Goal: Information Seeking & Learning: Learn about a topic

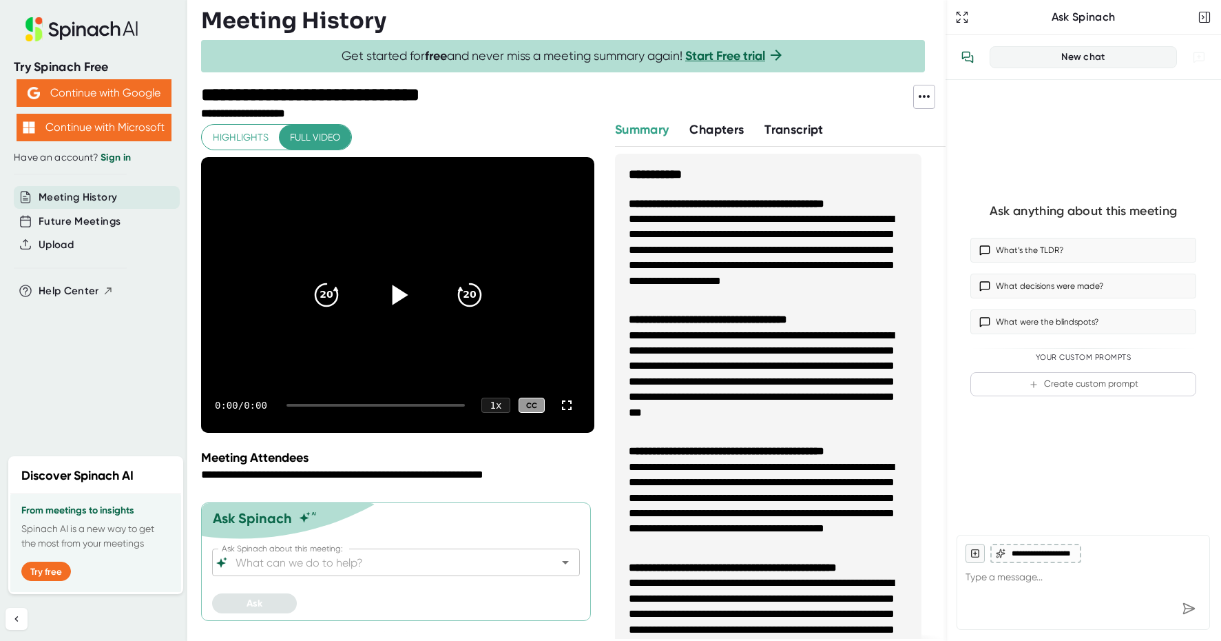
click at [401, 295] on icon at bounding box center [400, 294] width 16 height 20
click at [402, 297] on icon at bounding box center [397, 295] width 34 height 34
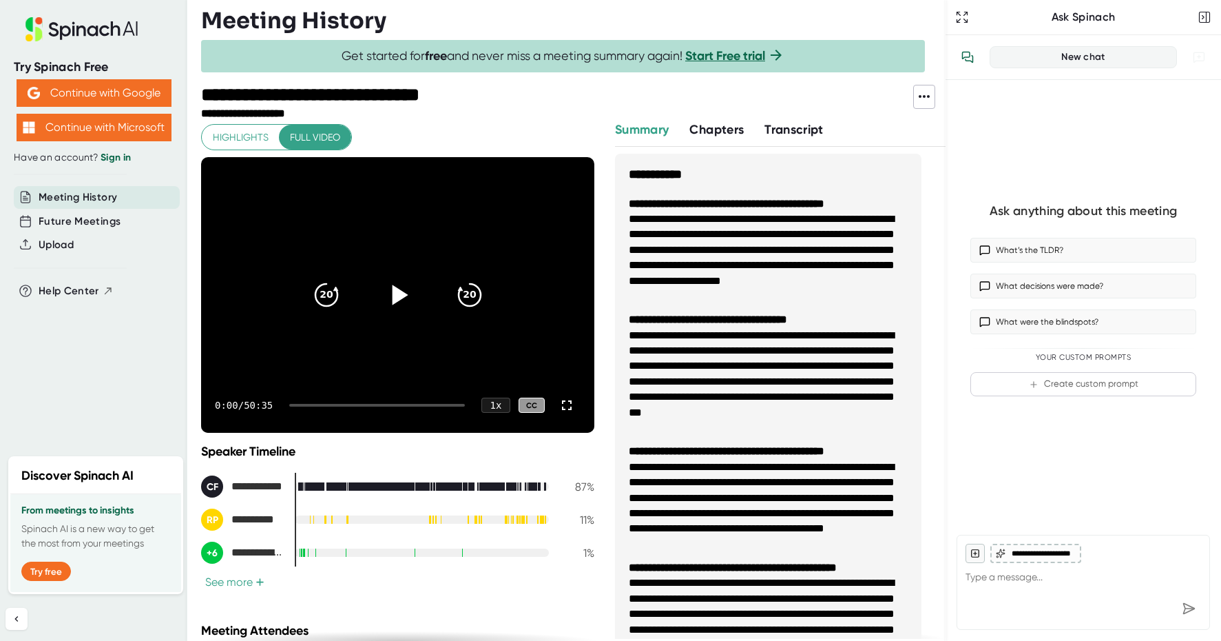
click at [382, 291] on icon at bounding box center [397, 295] width 34 height 34
drag, startPoint x: 303, startPoint y: 404, endPoint x: 353, endPoint y: 406, distance: 50.3
click at [353, 406] on div at bounding box center [377, 405] width 176 height 3
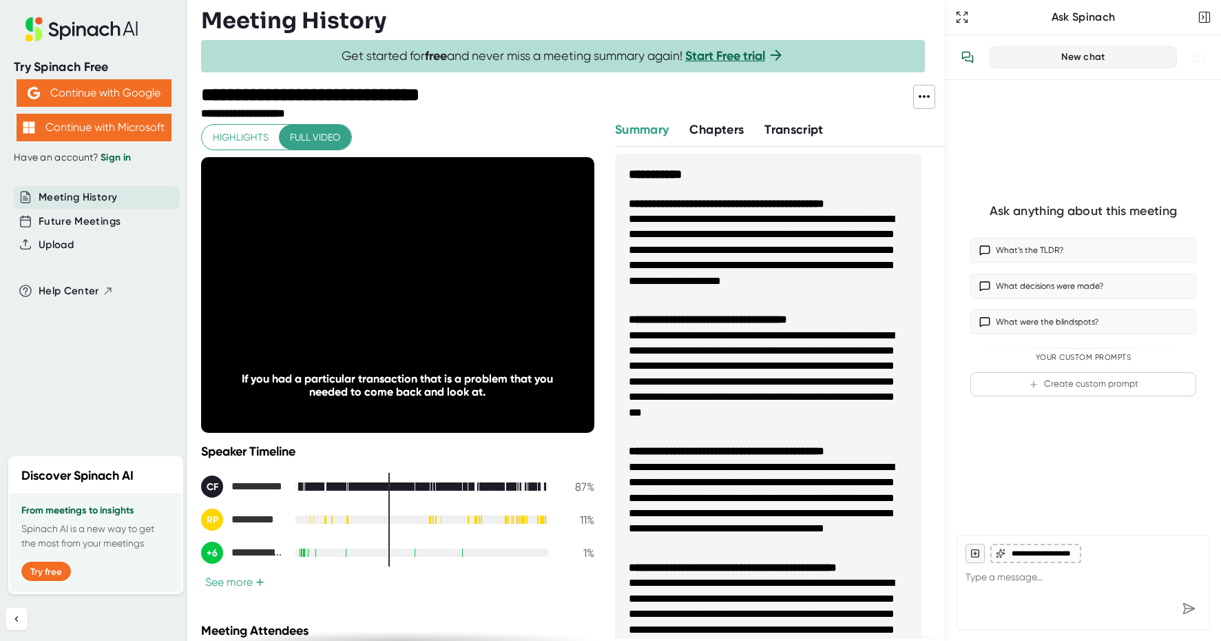
click at [242, 582] on button "See more +" at bounding box center [234, 581] width 67 height 14
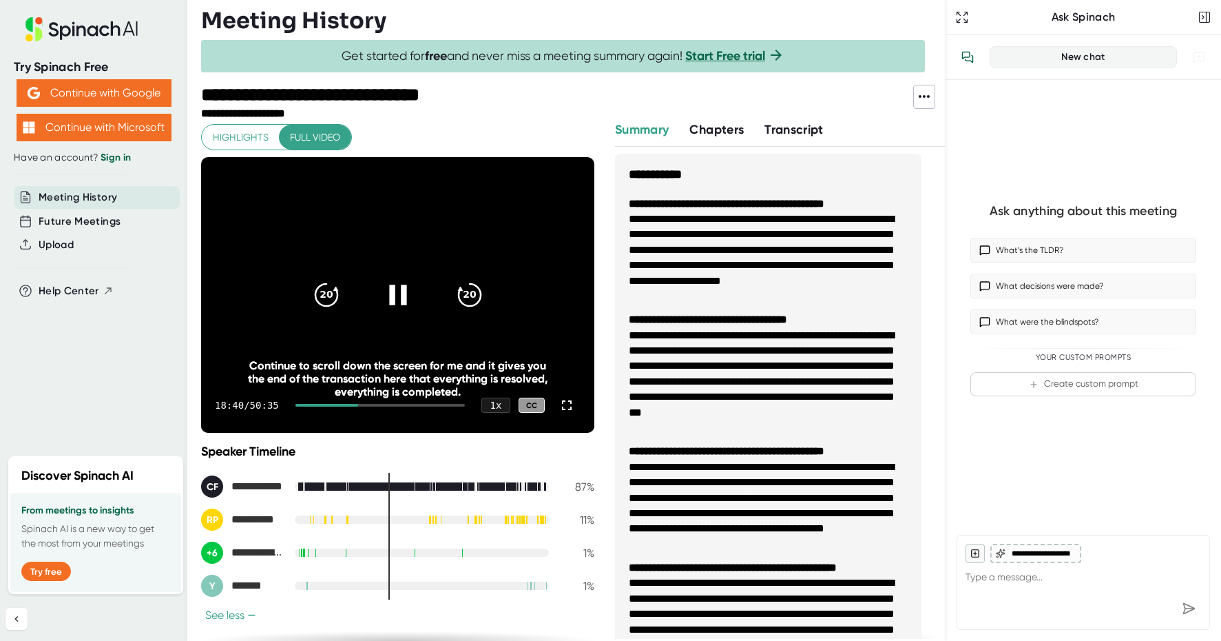
click at [393, 309] on div at bounding box center [398, 295] width 58 height 58
click at [393, 303] on icon at bounding box center [397, 295] width 34 height 34
drag, startPoint x: 354, startPoint y: 405, endPoint x: 320, endPoint y: 405, distance: 33.7
click at [321, 405] on div at bounding box center [326, 405] width 63 height 3
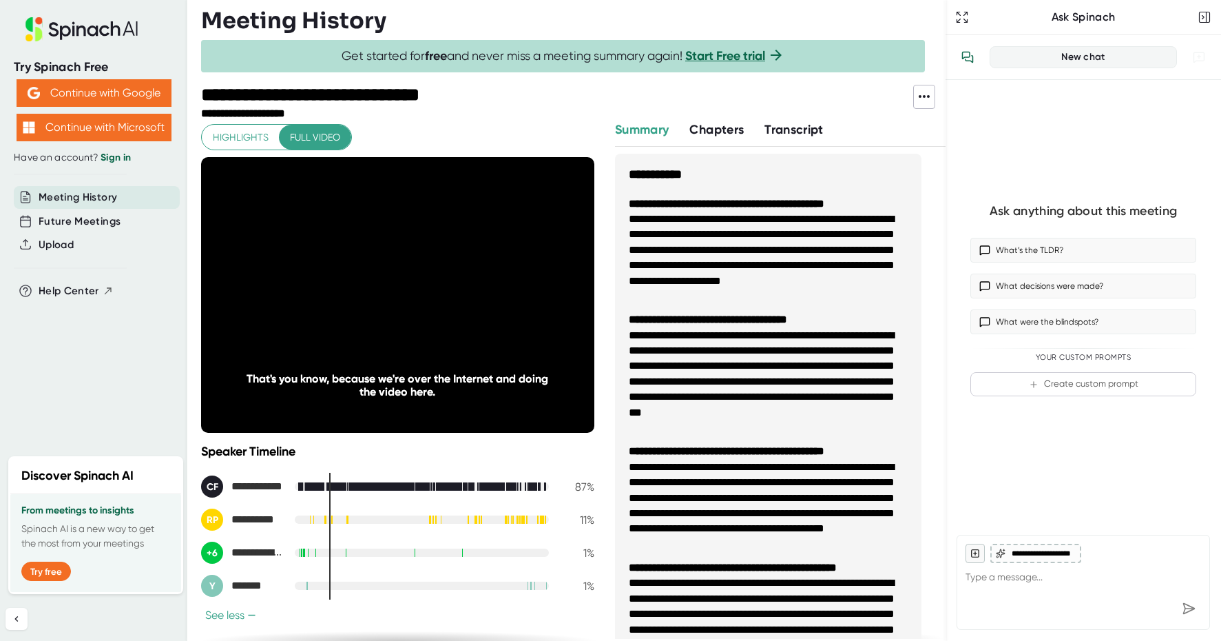
click at [244, 151] on div "**********" at bounding box center [397, 381] width 393 height 515
click at [244, 143] on span "Highlights" at bounding box center [241, 137] width 56 height 17
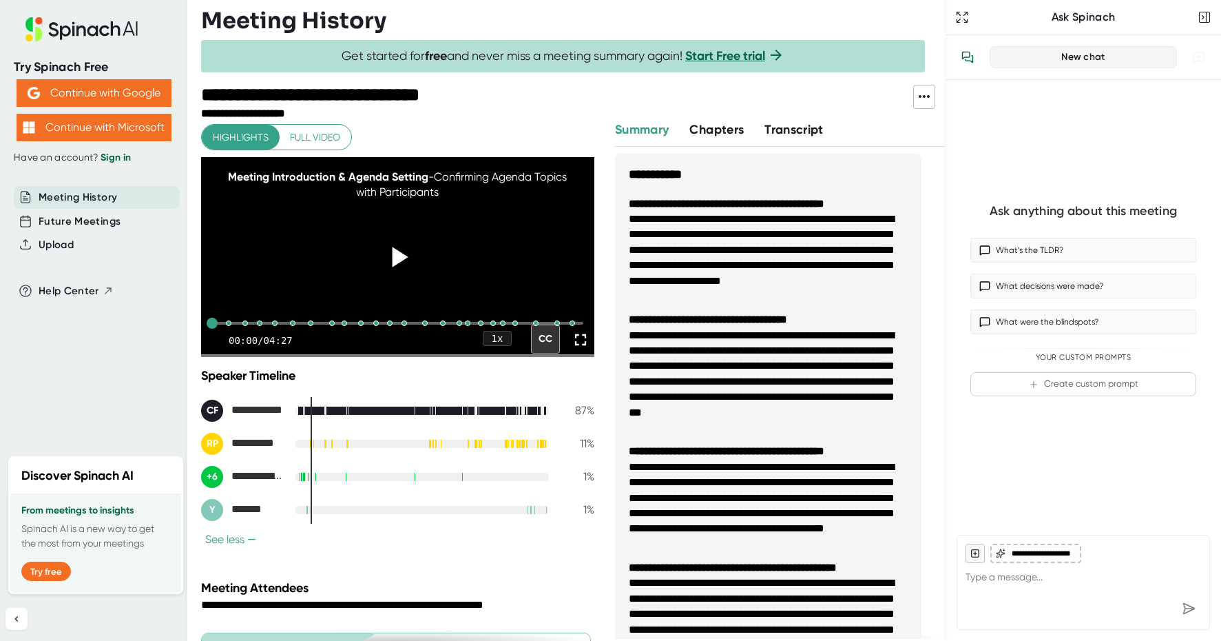
click at [398, 273] on icon at bounding box center [397, 257] width 34 height 34
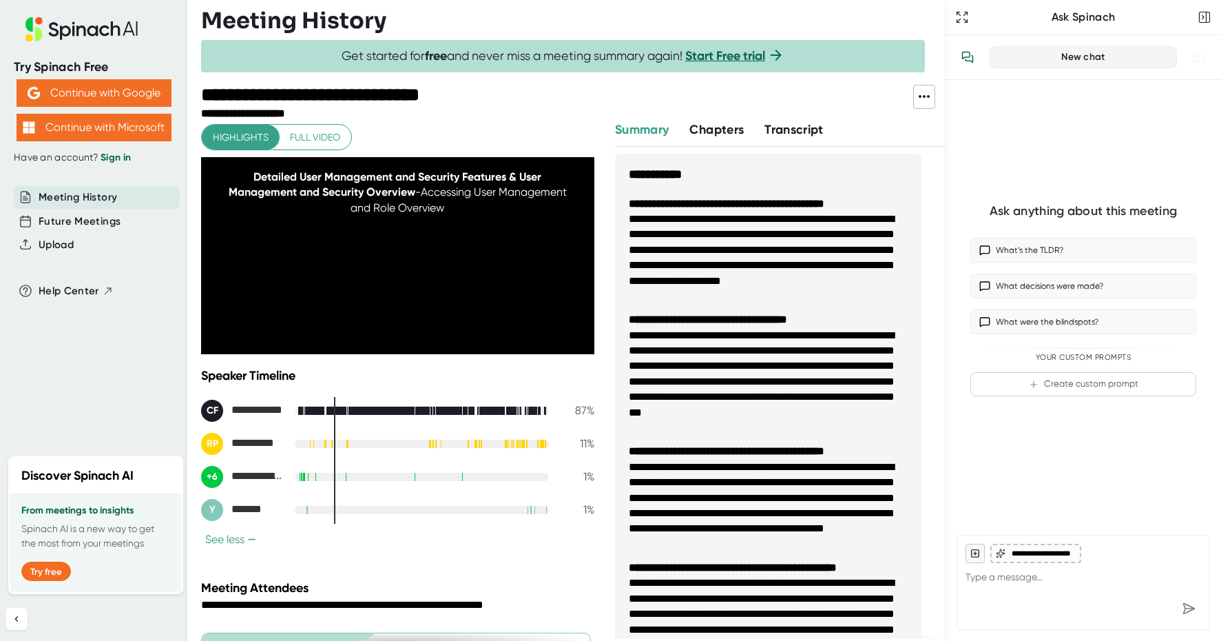
click at [748, 131] on div "Chapters" at bounding box center [726, 130] width 75 height 19
click at [740, 129] on span "Chapters" at bounding box center [716, 129] width 54 height 15
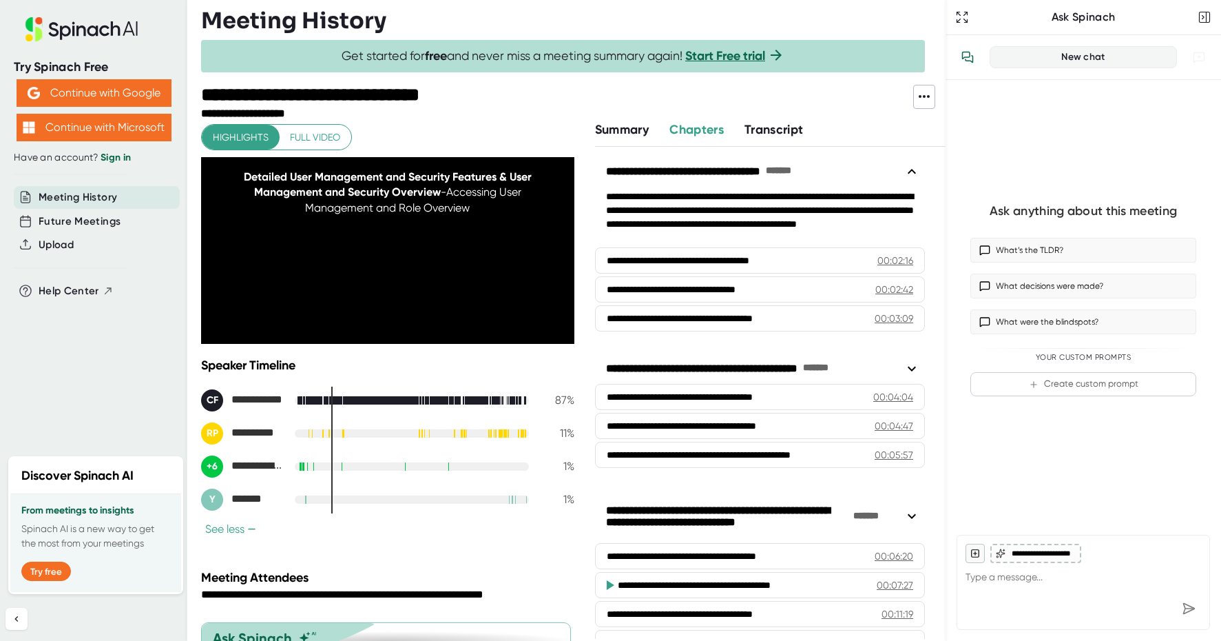
click at [775, 129] on span "Transcript" at bounding box center [774, 129] width 59 height 15
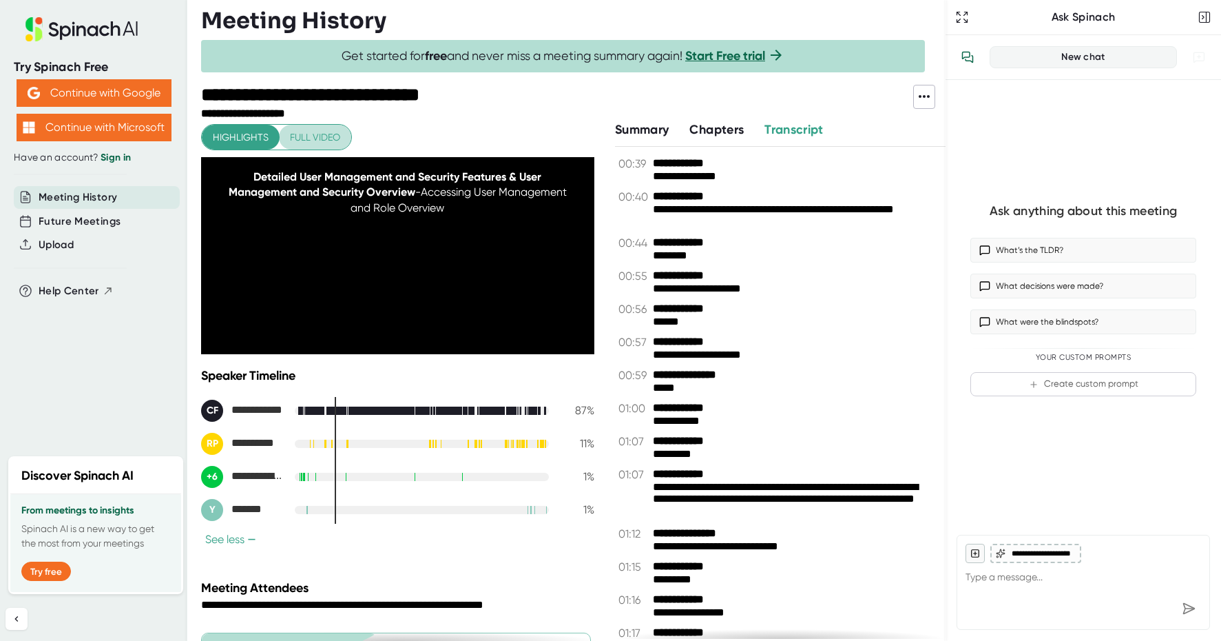
click at [336, 143] on span "Full video" at bounding box center [315, 137] width 50 height 17
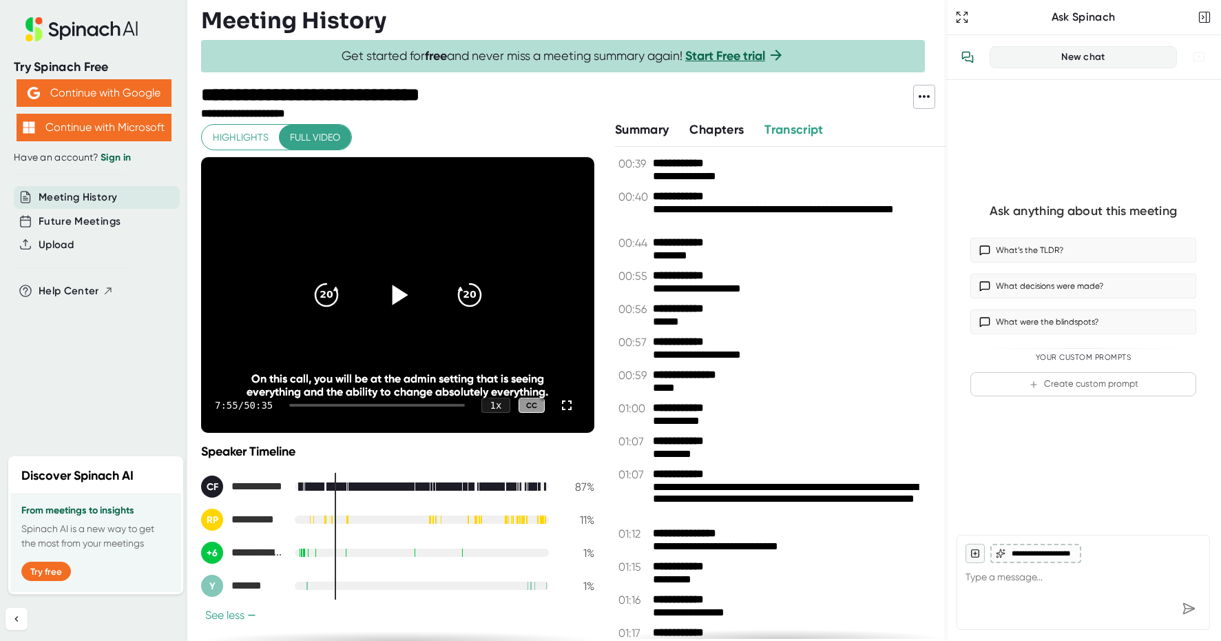
click at [387, 300] on icon at bounding box center [397, 295] width 34 height 34
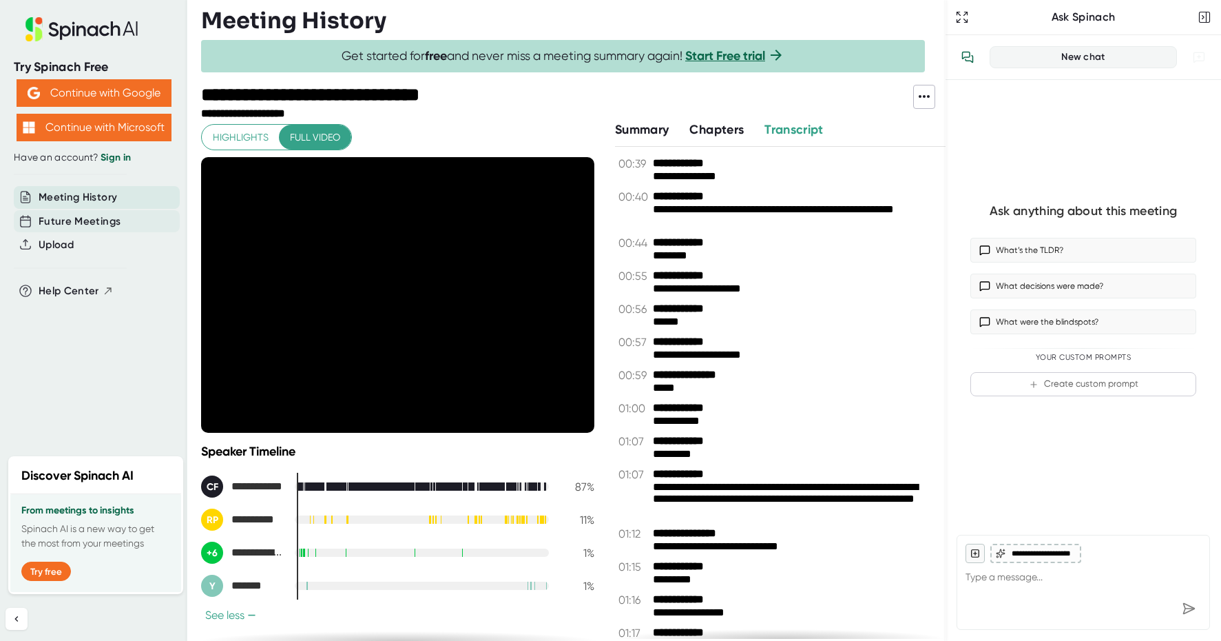
click at [105, 219] on span "Future Meetings" at bounding box center [80, 222] width 82 height 16
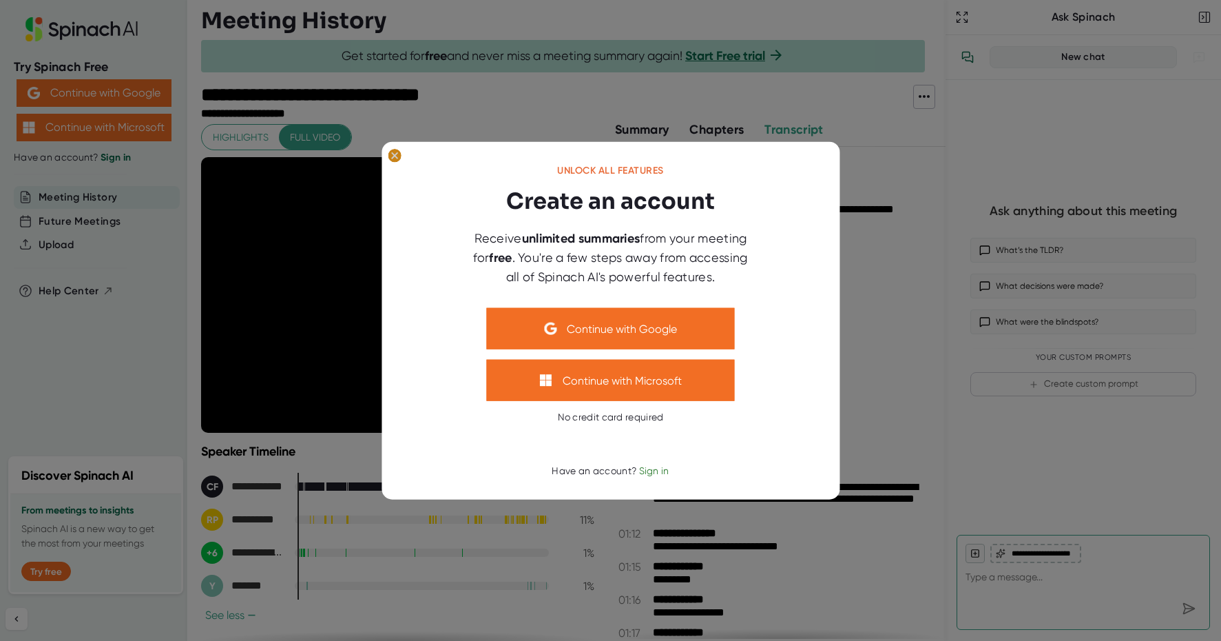
drag, startPoint x: 396, startPoint y: 157, endPoint x: 386, endPoint y: 169, distance: 16.1
click at [396, 158] on icon at bounding box center [394, 155] width 6 height 6
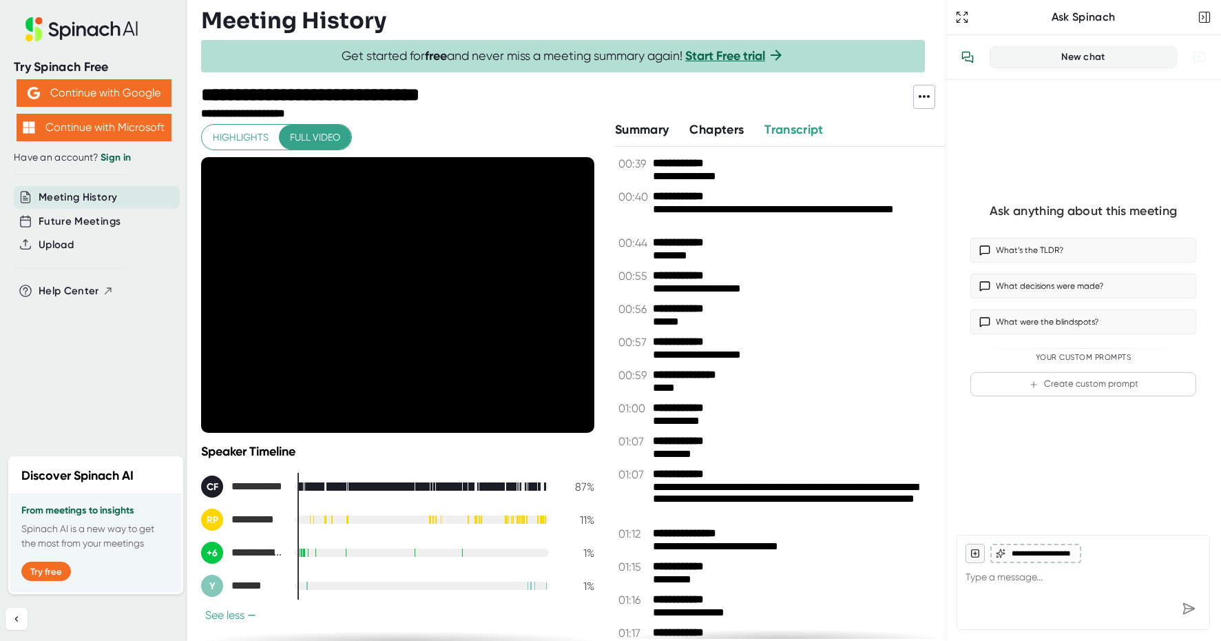
drag, startPoint x: 246, startPoint y: 136, endPoint x: 375, endPoint y: 155, distance: 130.2
click at [247, 136] on span "Highlights" at bounding box center [241, 137] width 56 height 17
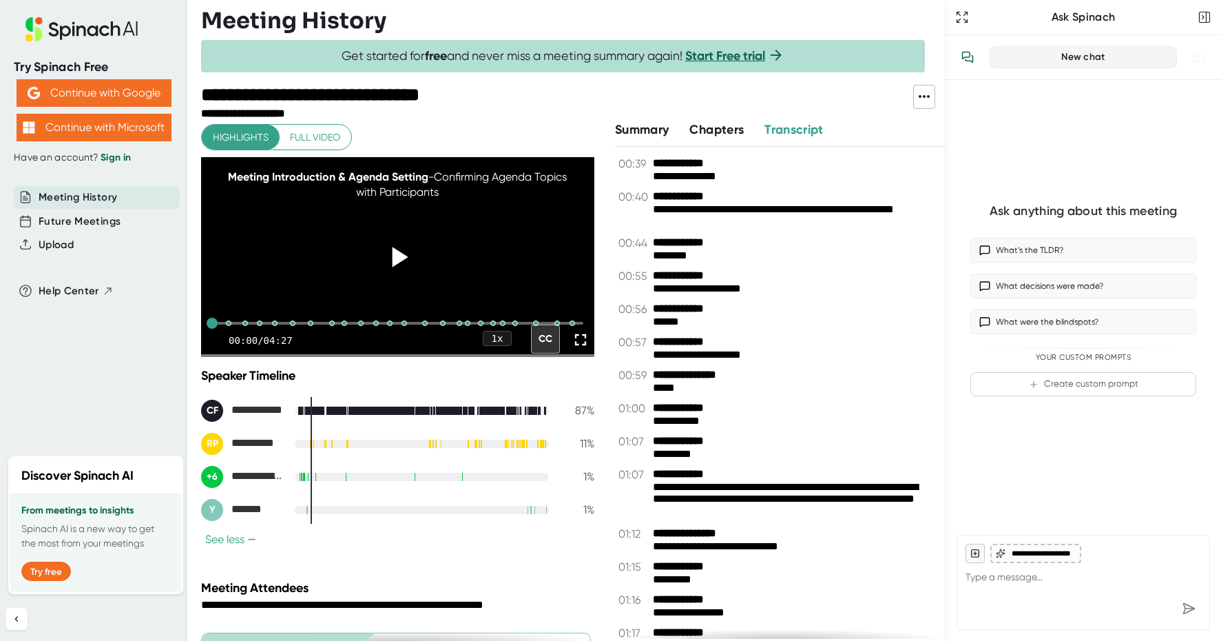
click at [381, 270] on icon at bounding box center [397, 257] width 34 height 34
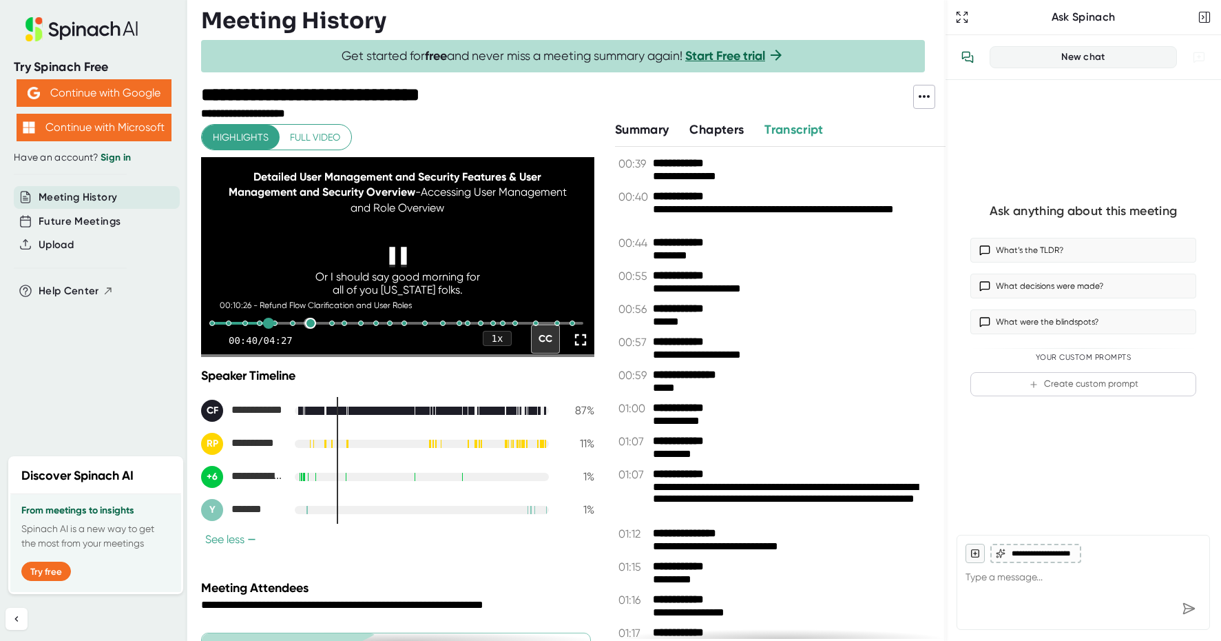
click at [307, 329] on div at bounding box center [310, 323] width 11 height 11
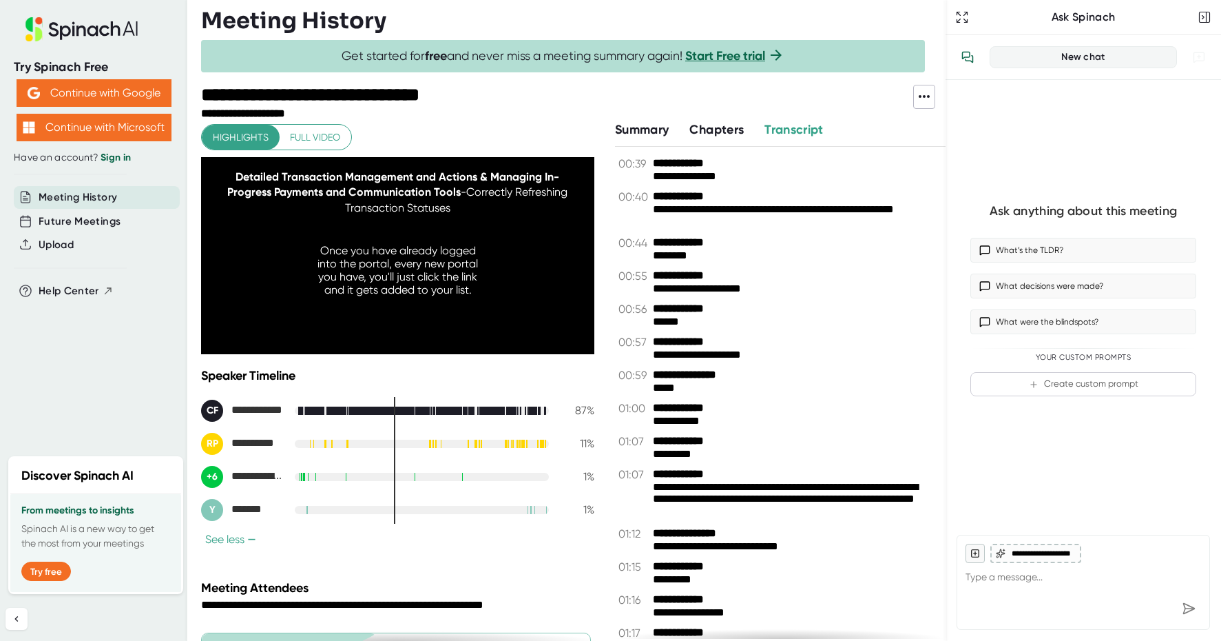
click at [311, 138] on span "Full video" at bounding box center [315, 137] width 50 height 17
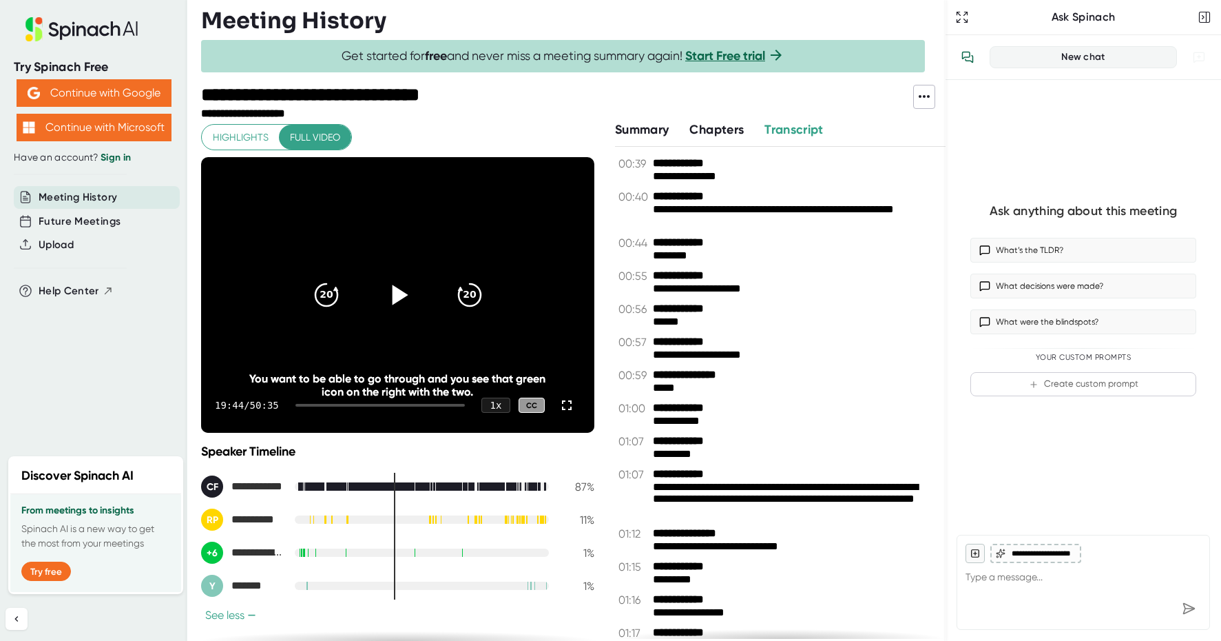
click at [396, 298] on icon at bounding box center [400, 294] width 16 height 20
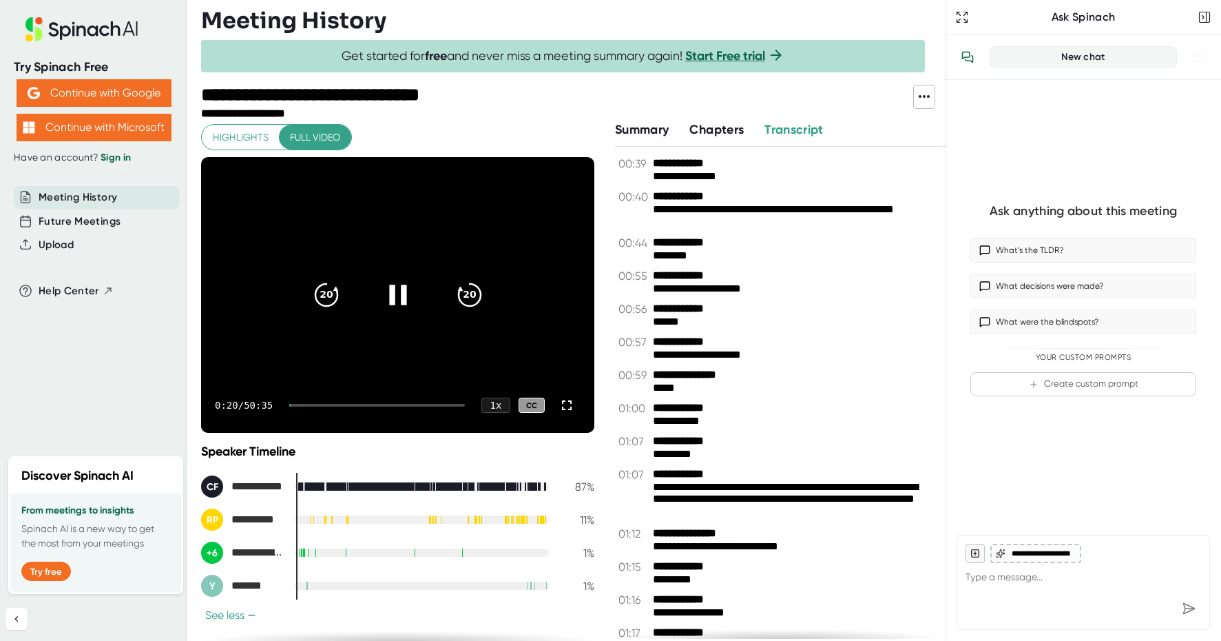
click at [395, 276] on div at bounding box center [398, 295] width 58 height 58
click at [395, 282] on icon at bounding box center [397, 295] width 34 height 34
click at [470, 289] on icon "20" at bounding box center [469, 295] width 34 height 34
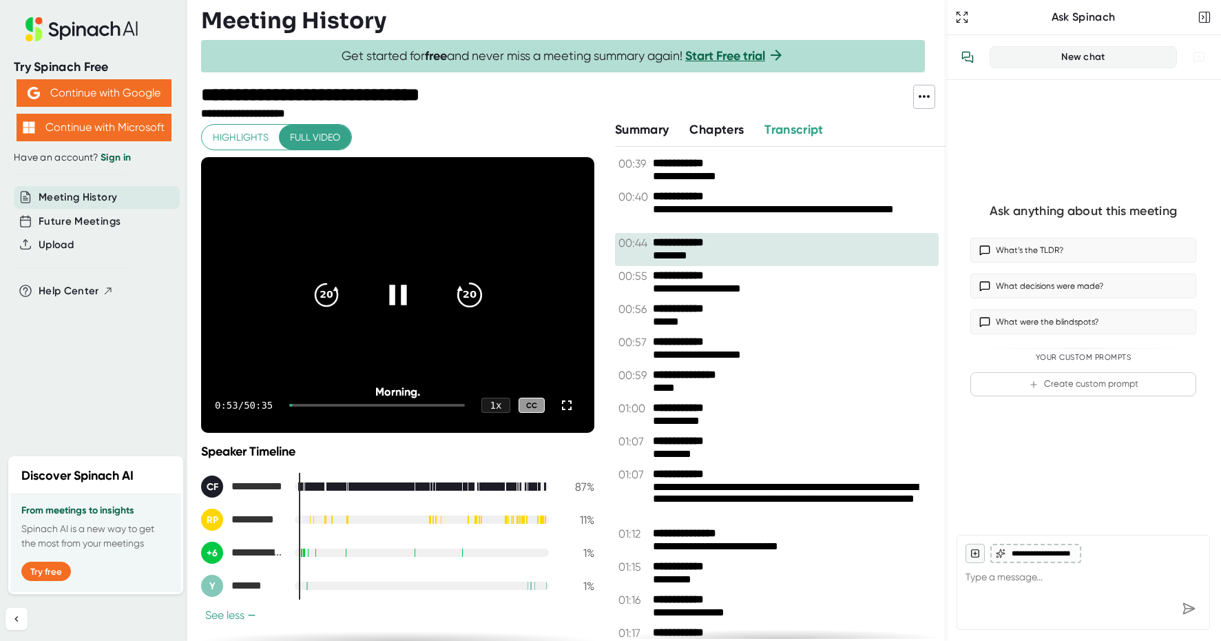
click at [464, 295] on icon "20" at bounding box center [469, 295] width 34 height 34
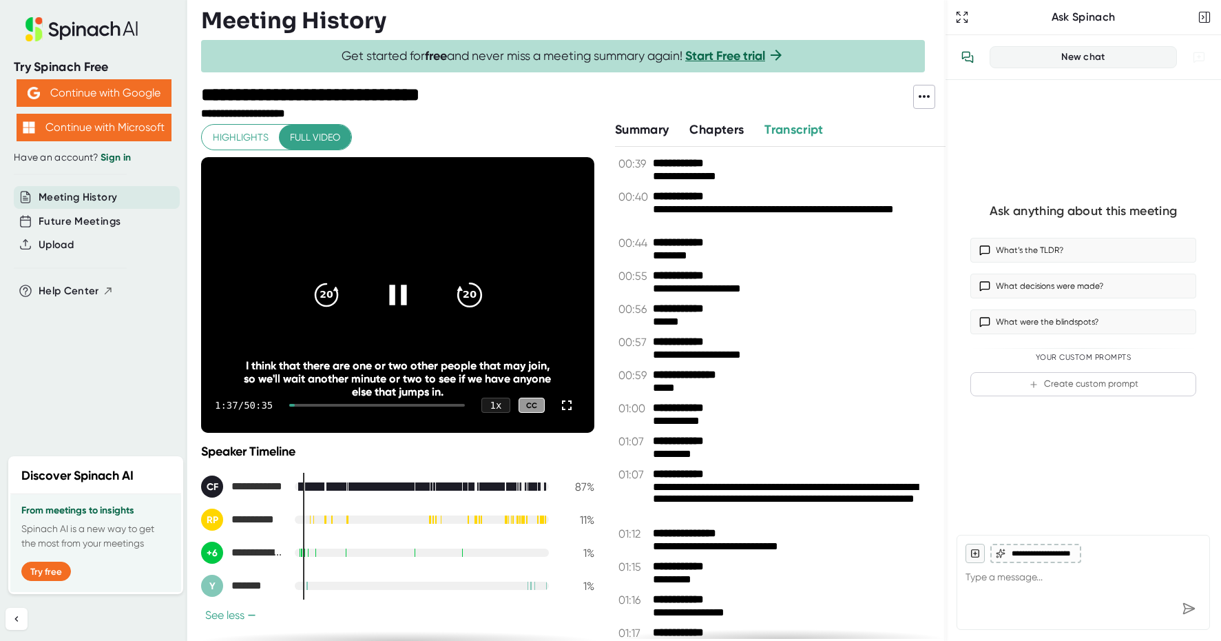
click at [467, 295] on icon "20" at bounding box center [469, 295] width 34 height 34
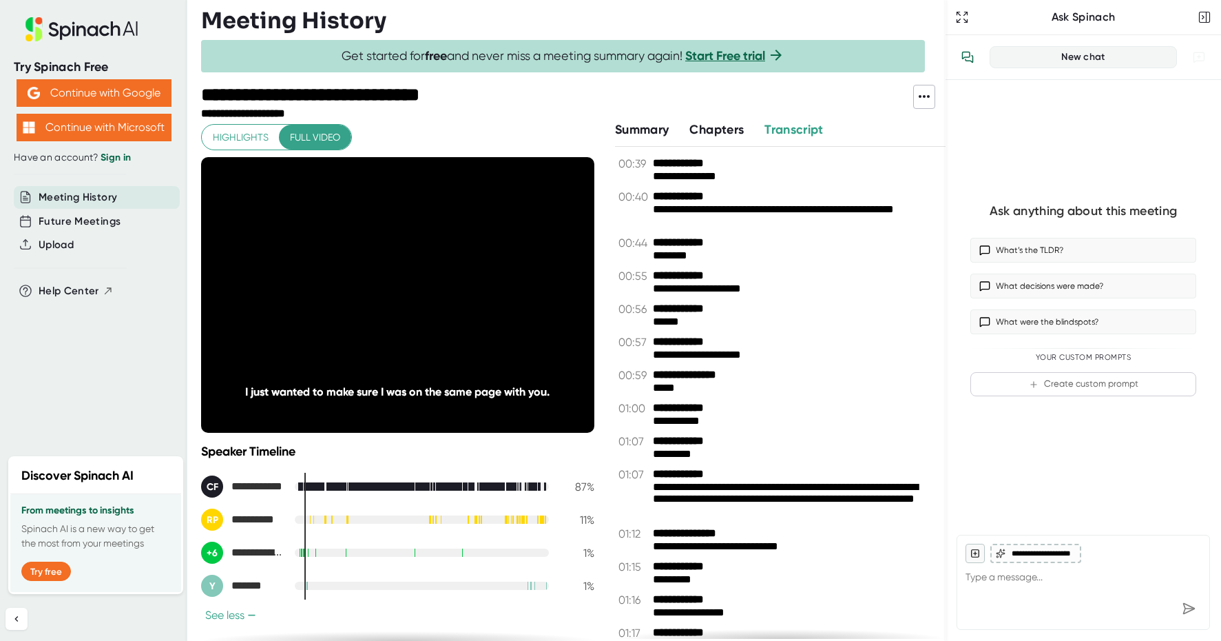
scroll to position [138, 0]
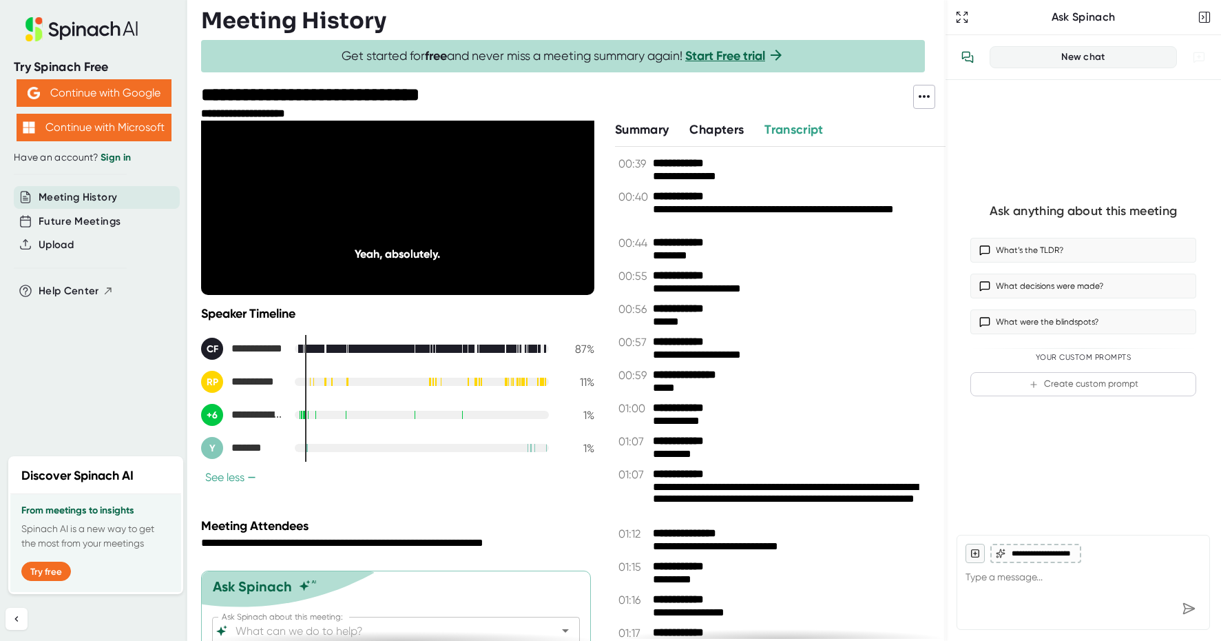
click at [405, 447] on div at bounding box center [422, 448] width 254 height 8
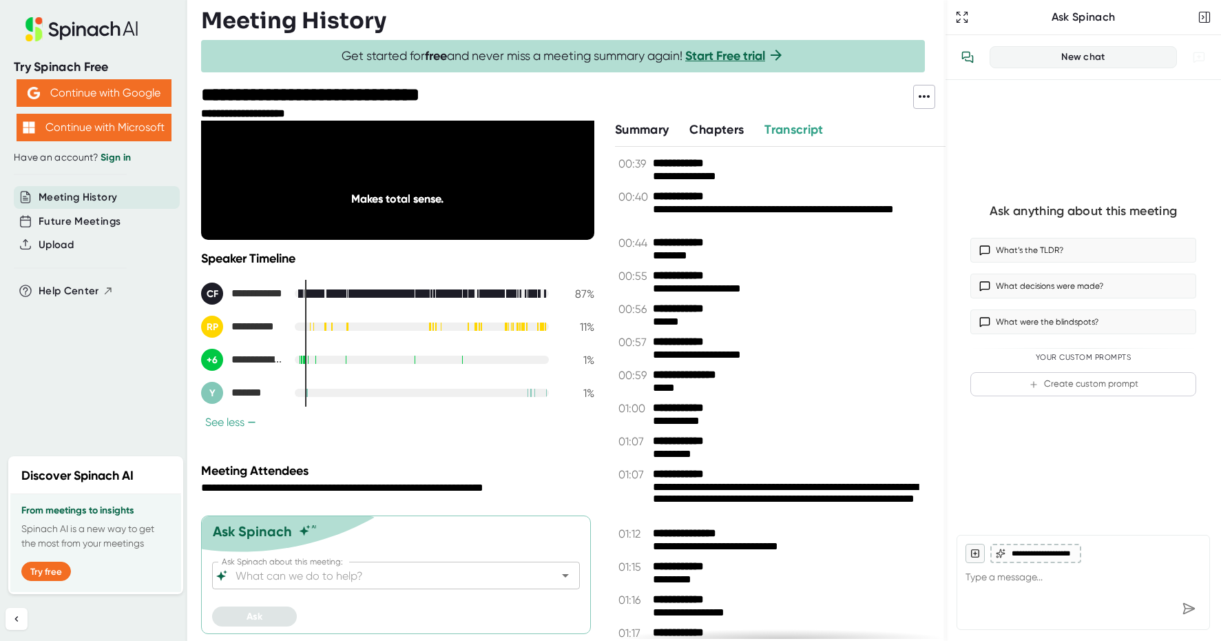
scroll to position [0, 0]
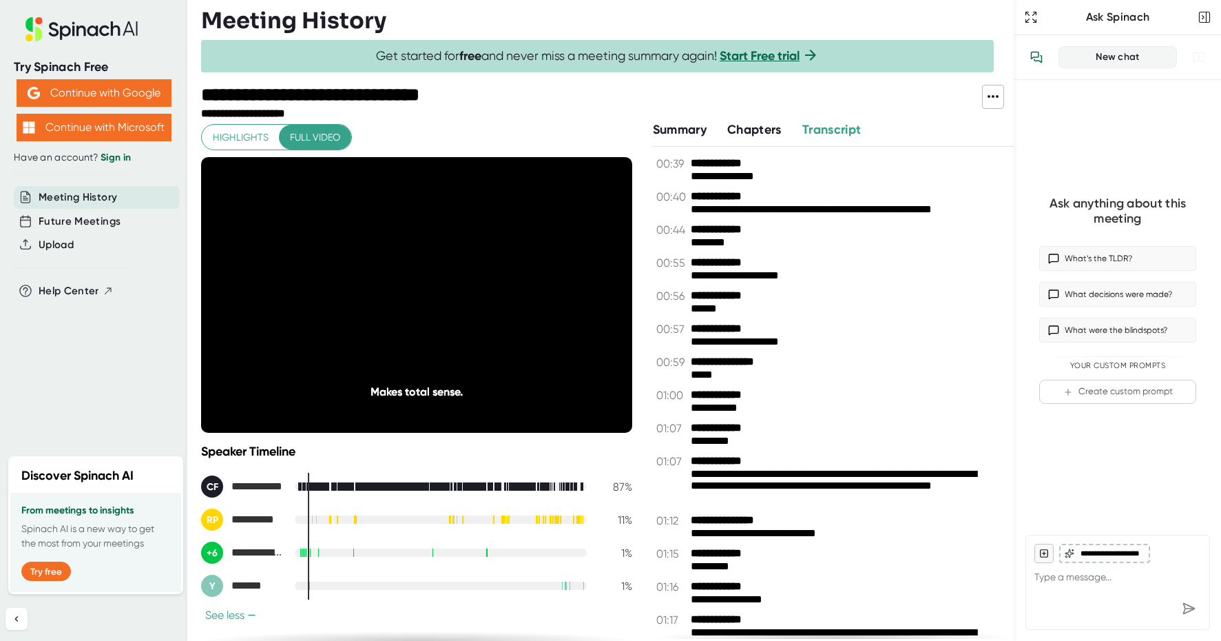
drag, startPoint x: 945, startPoint y: 194, endPoint x: 1037, endPoint y: 194, distance: 91.6
click at [1037, 194] on div "**********" at bounding box center [1118, 320] width 207 height 641
click at [421, 298] on icon at bounding box center [416, 295] width 34 height 34
